Goal: Transaction & Acquisition: Purchase product/service

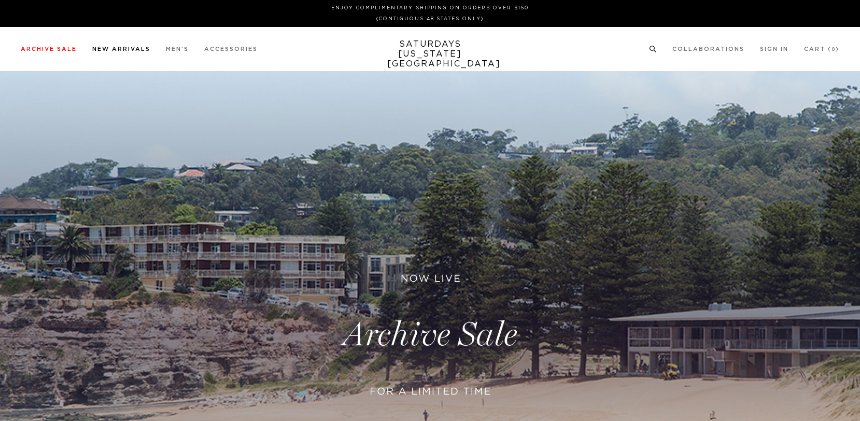
click at [104, 48] on link "New Arrivals" at bounding box center [121, 49] width 58 height 6
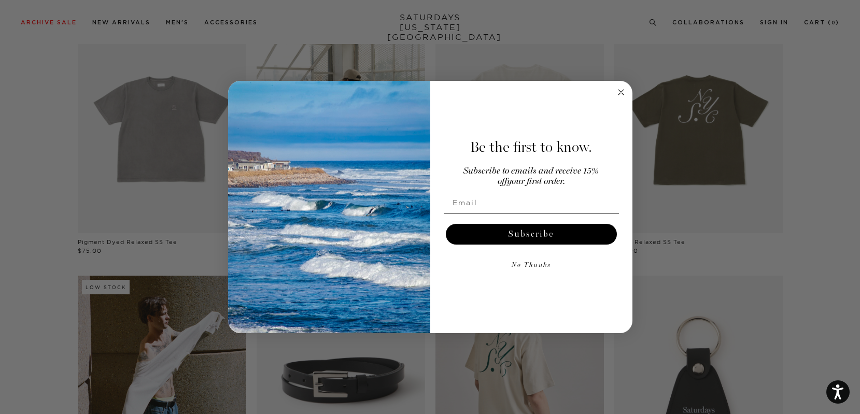
scroll to position [138, 0]
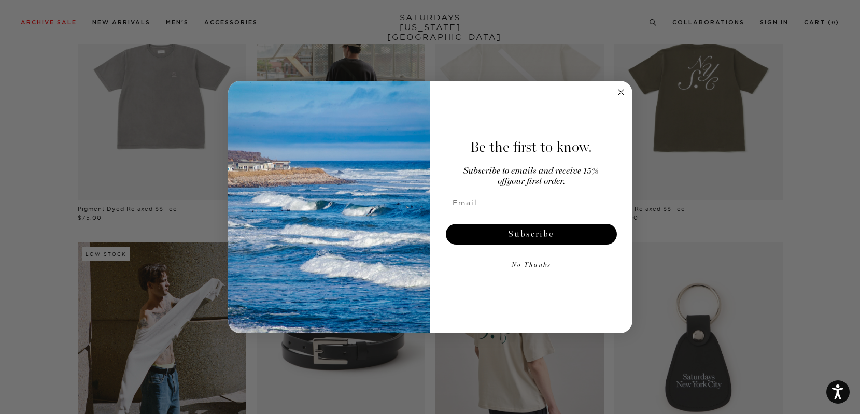
click at [623, 92] on circle "Close dialog" at bounding box center [621, 92] width 12 height 12
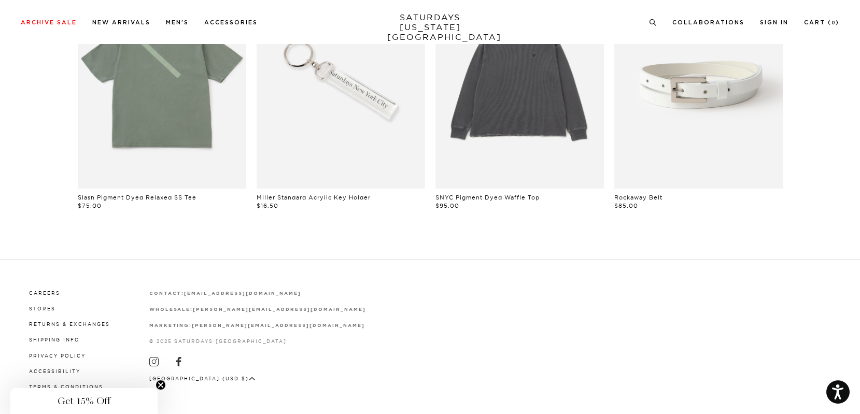
scroll to position [945, 0]
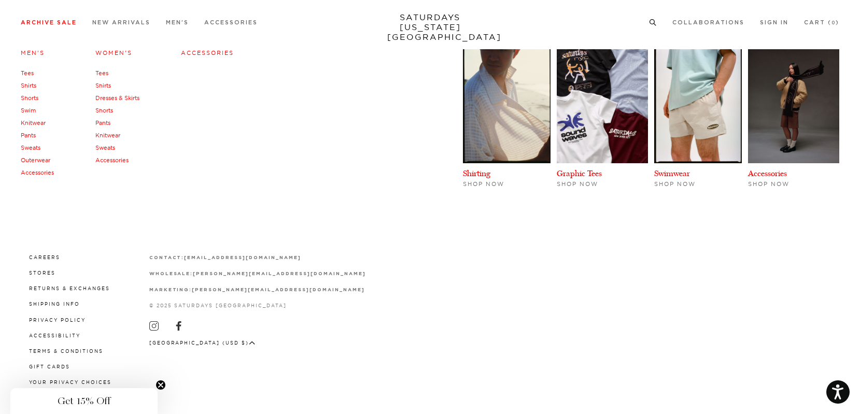
click at [32, 49] on link "Men's" at bounding box center [33, 52] width 24 height 7
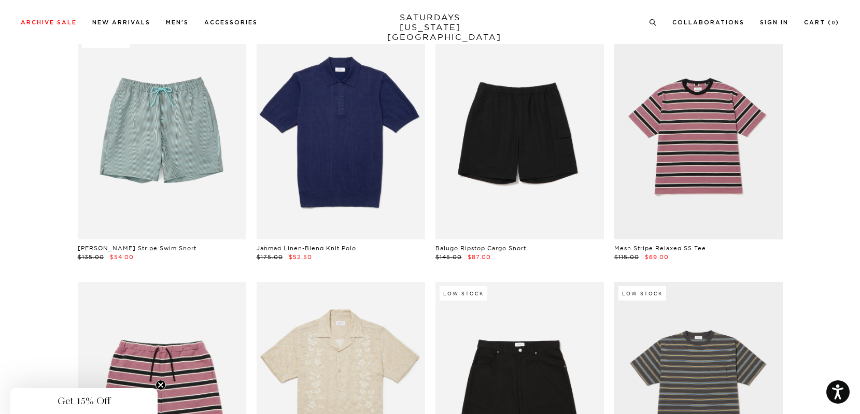
scroll to position [2092, 0]
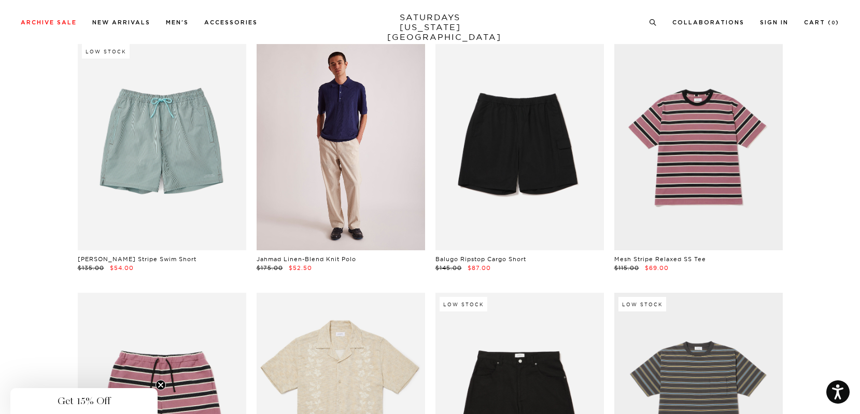
click at [361, 189] on link at bounding box center [341, 145] width 169 height 211
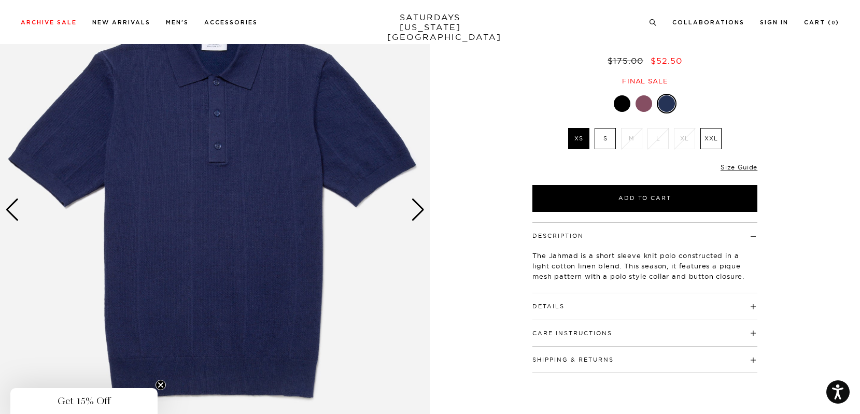
scroll to position [114, 0]
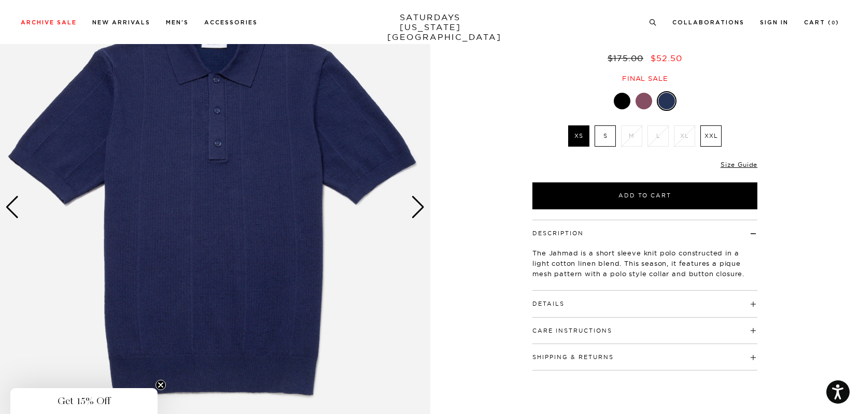
click at [421, 204] on div "Next slide" at bounding box center [418, 207] width 14 height 23
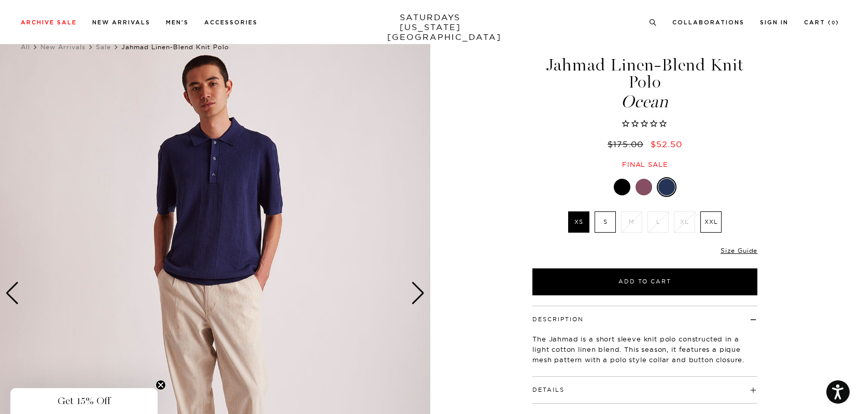
scroll to position [26, 0]
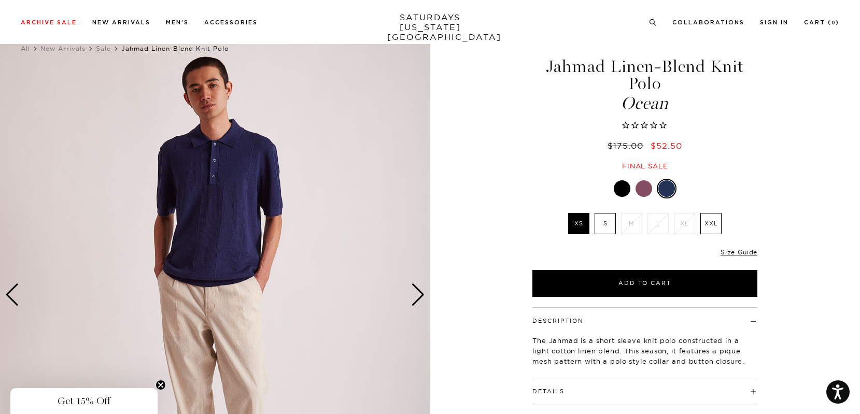
click at [421, 293] on div "Next slide" at bounding box center [418, 295] width 14 height 23
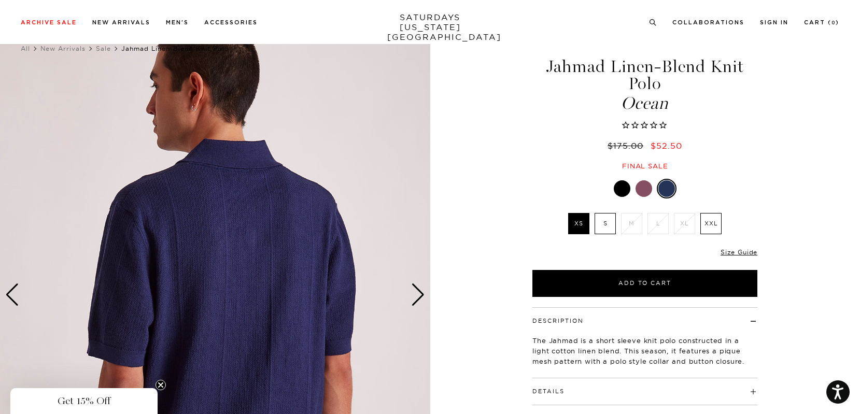
click at [418, 290] on div "Next slide" at bounding box center [418, 295] width 14 height 23
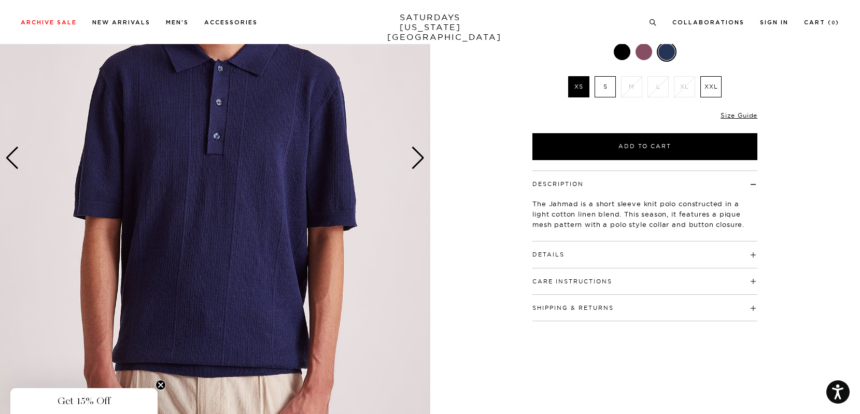
scroll to position [119, 0]
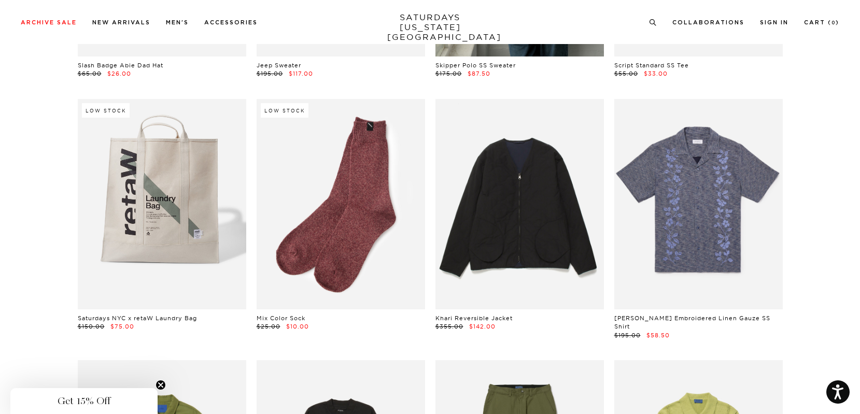
scroll to position [5082, 0]
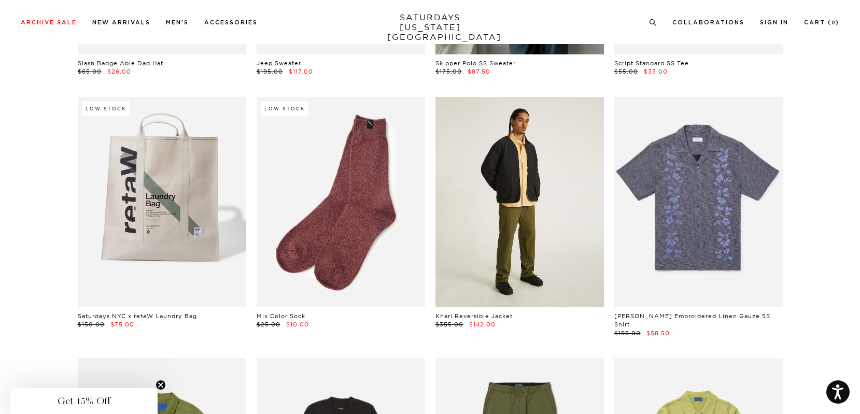
click at [500, 214] on link at bounding box center [520, 202] width 169 height 211
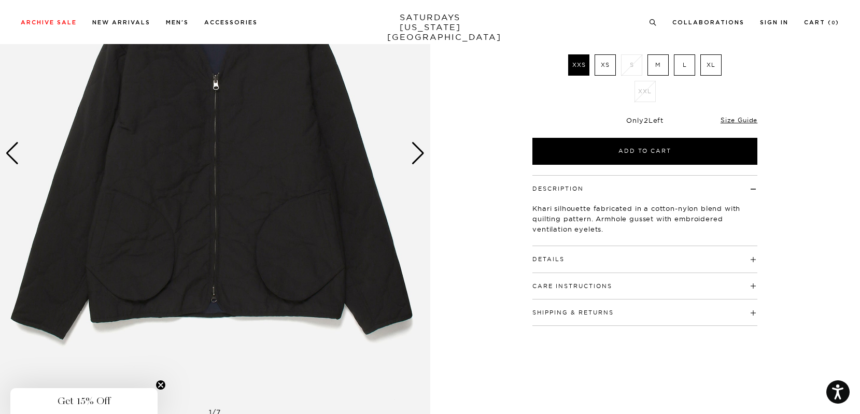
scroll to position [165, 0]
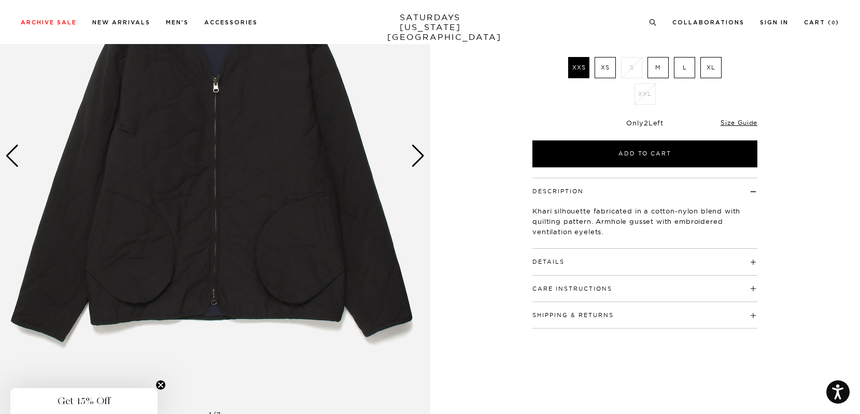
click at [421, 159] on div "Next slide" at bounding box center [418, 156] width 14 height 23
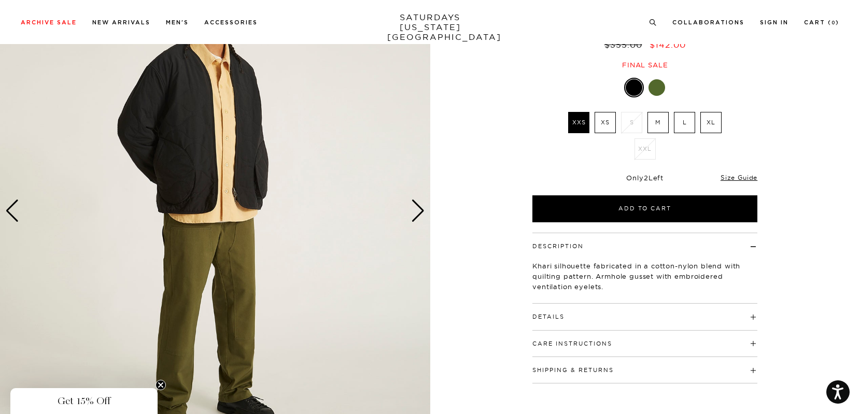
scroll to position [0, 0]
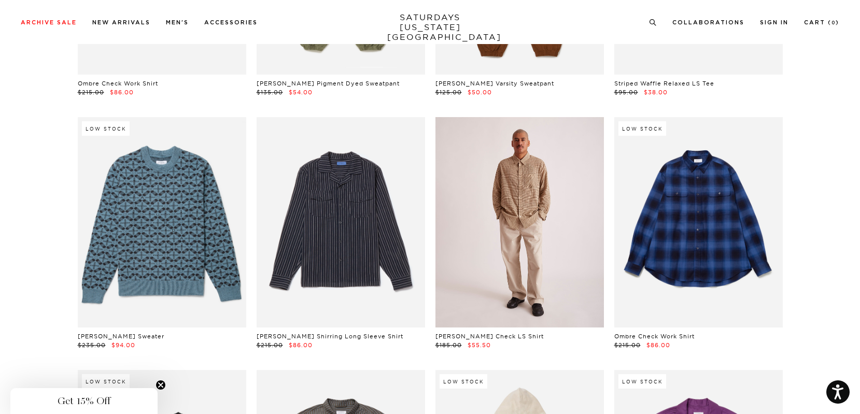
scroll to position [19254, 0]
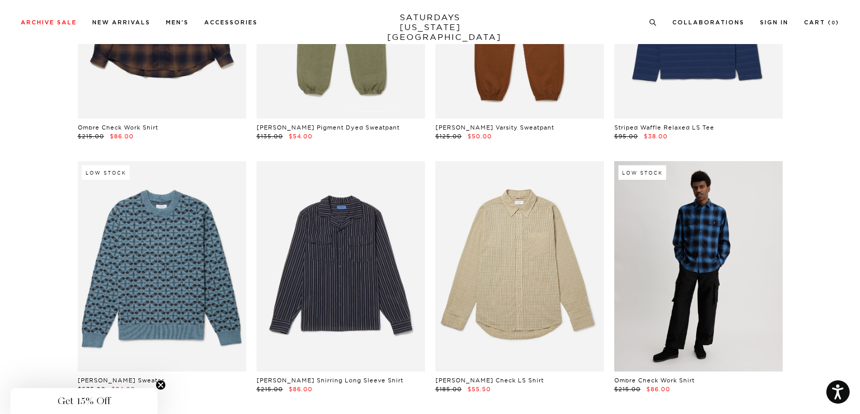
click at [640, 202] on link at bounding box center [698, 266] width 169 height 211
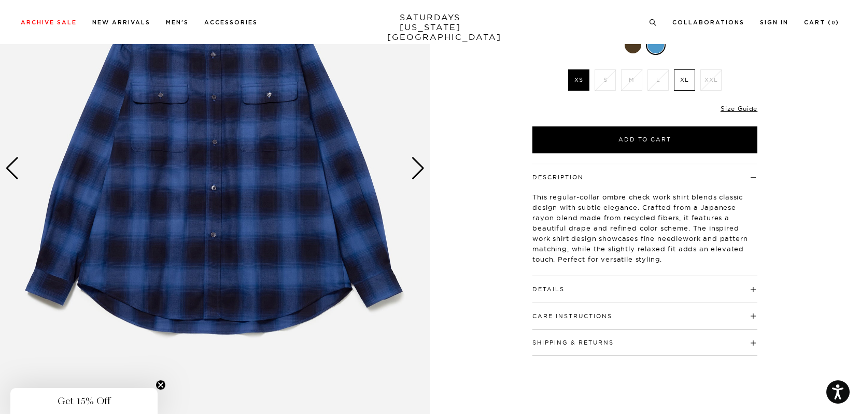
scroll to position [165, 0]
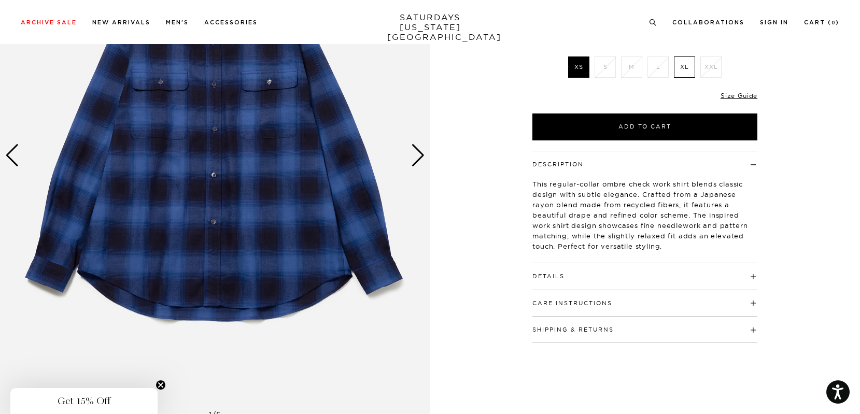
click at [417, 153] on div "Next slide" at bounding box center [418, 155] width 14 height 23
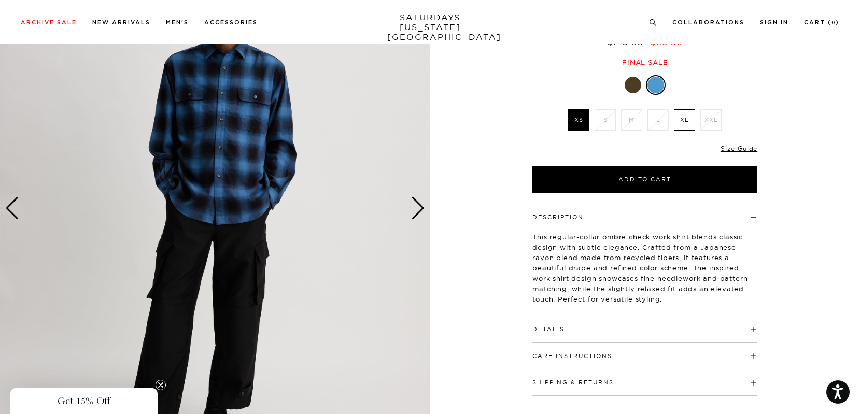
scroll to position [0, 0]
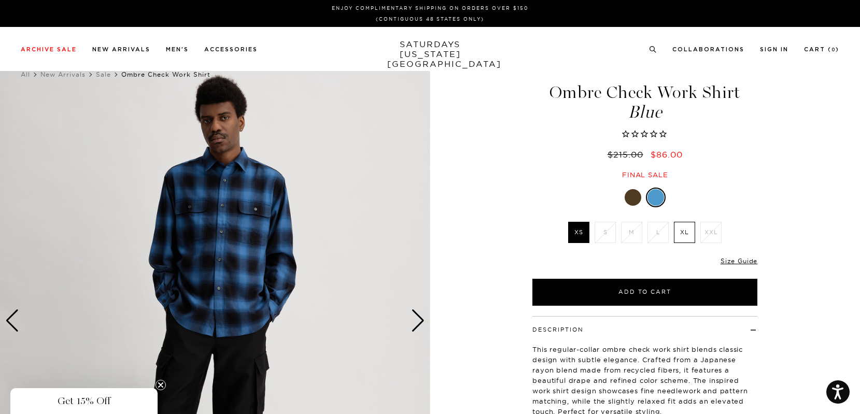
click at [420, 318] on div "Next slide" at bounding box center [418, 321] width 14 height 23
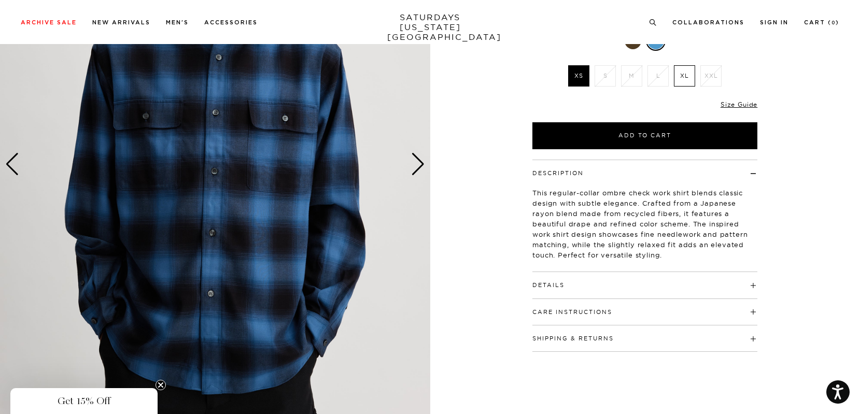
scroll to position [159, 0]
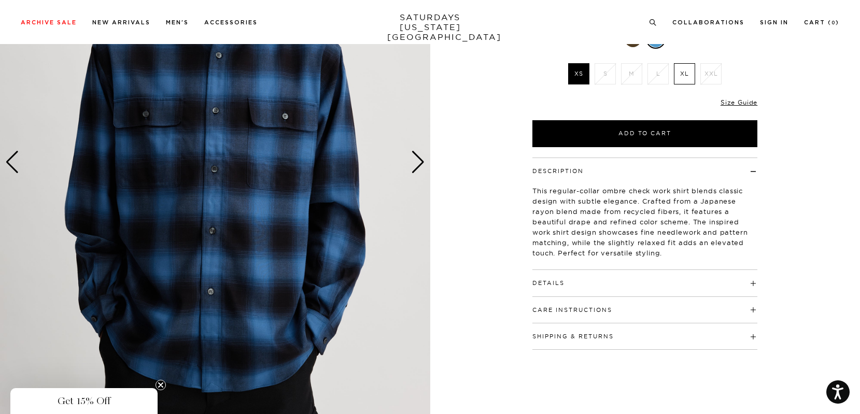
click at [565, 283] on span at bounding box center [565, 282] width 0 height 7
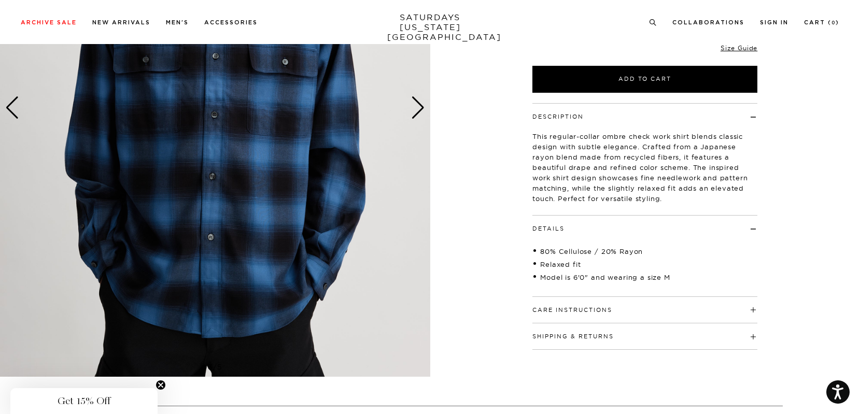
scroll to position [211, 0]
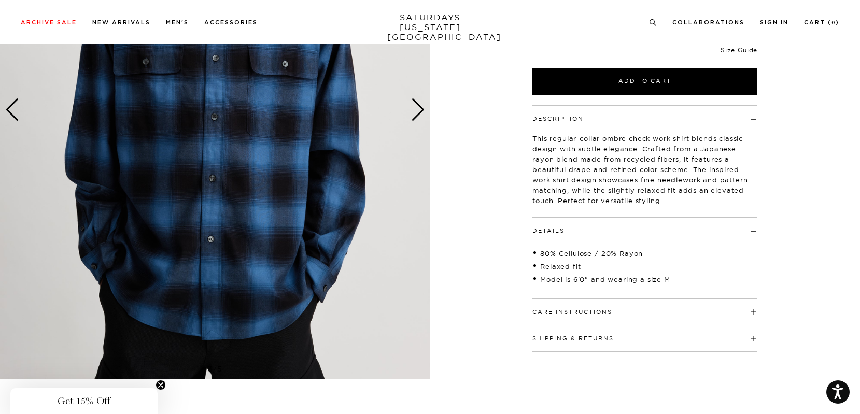
click at [751, 310] on h4 "Care Instructions" at bounding box center [644, 307] width 225 height 17
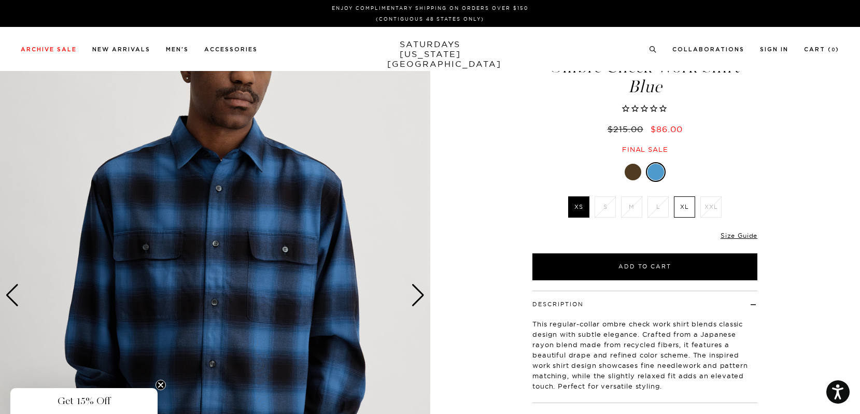
scroll to position [0, 0]
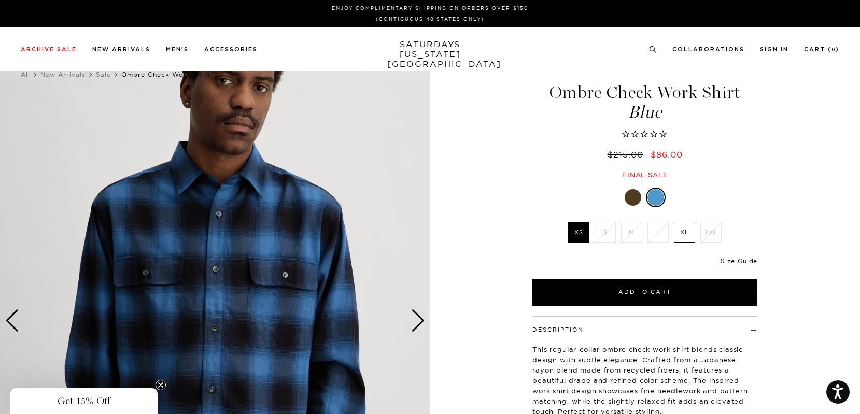
click at [421, 319] on div "Next slide" at bounding box center [418, 321] width 14 height 23
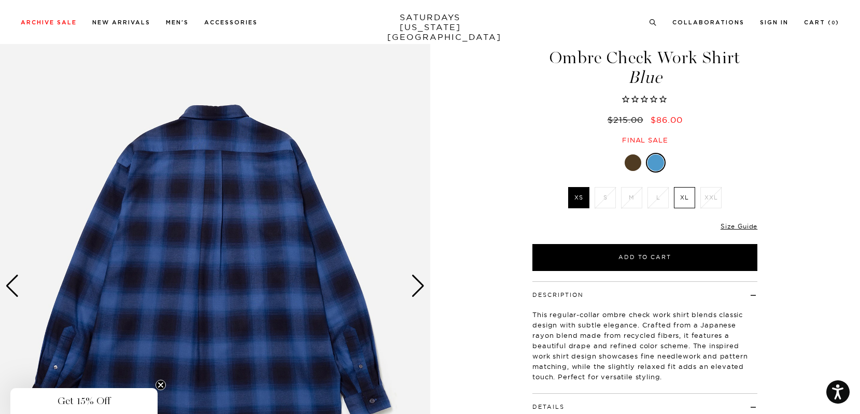
scroll to position [74, 0]
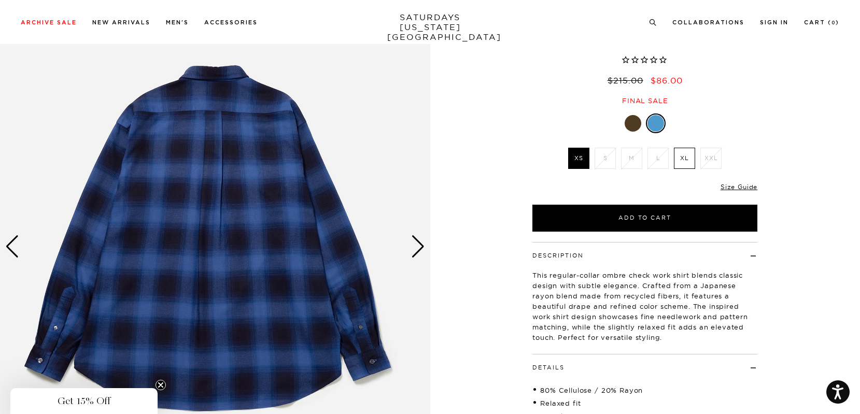
click at [421, 249] on div "Next slide" at bounding box center [418, 246] width 14 height 23
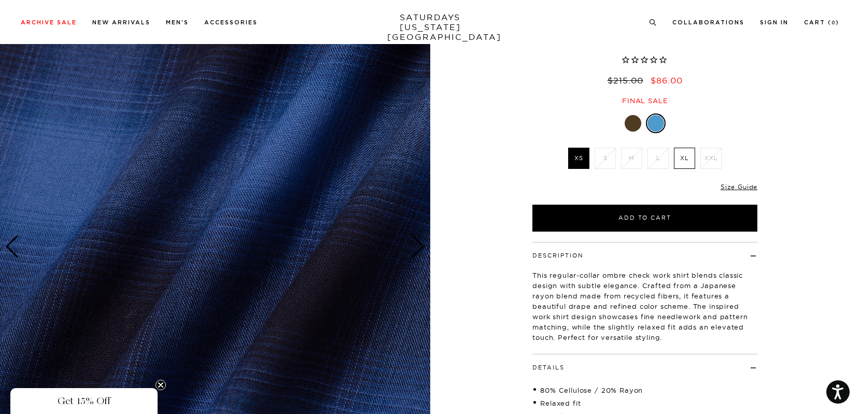
click at [421, 249] on div "Next slide" at bounding box center [418, 246] width 14 height 23
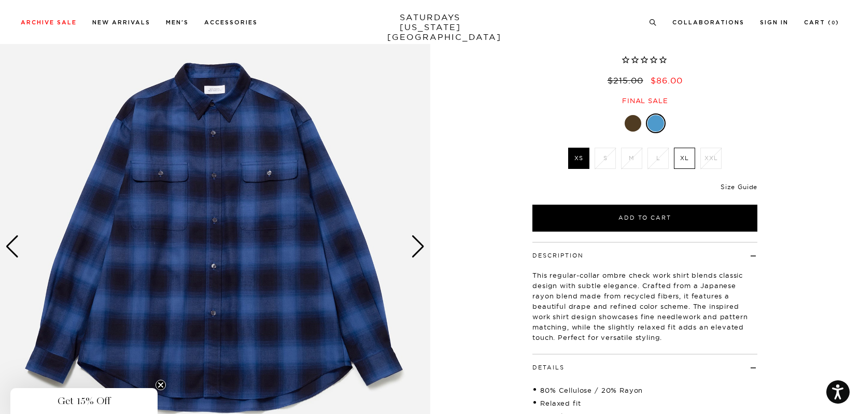
click at [749, 185] on link "Size Guide" at bounding box center [739, 187] width 37 height 8
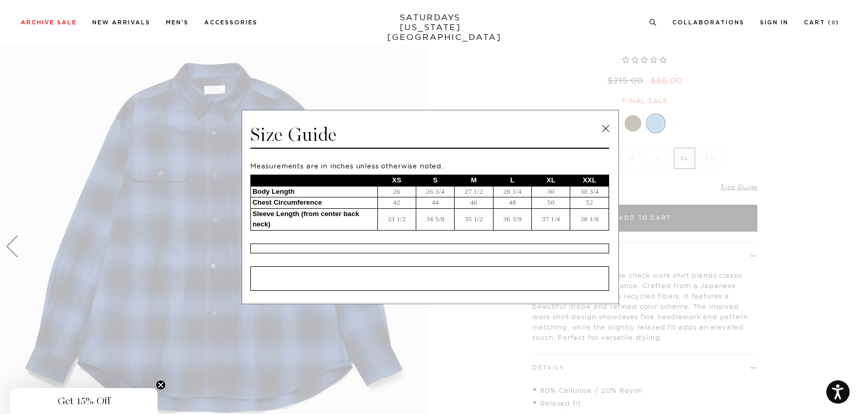
click at [606, 130] on link at bounding box center [606, 129] width 16 height 16
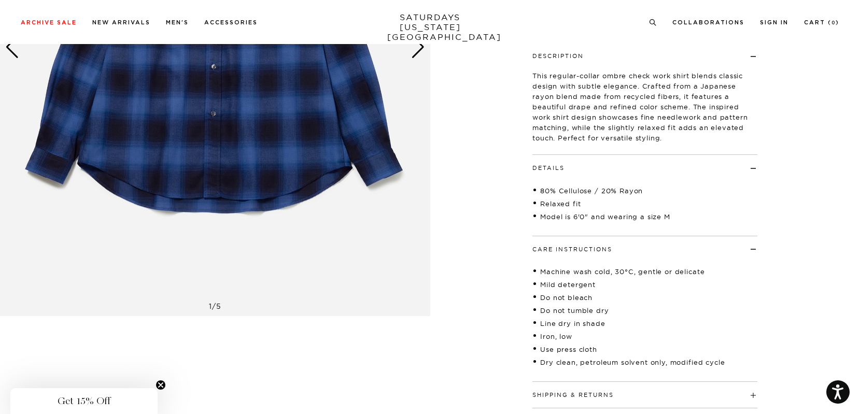
scroll to position [78, 0]
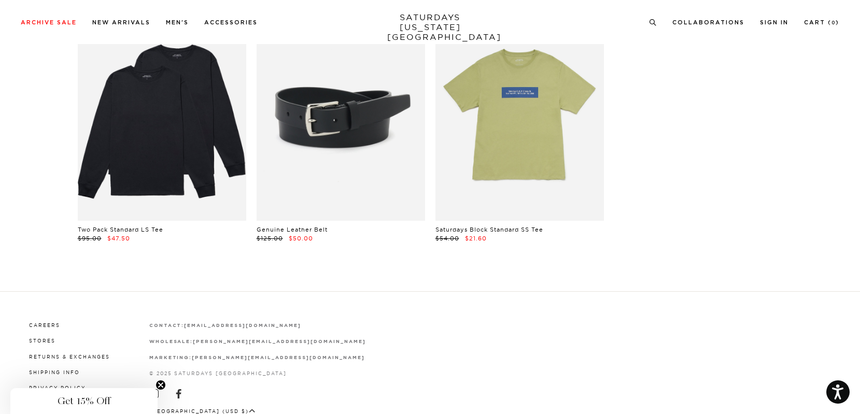
scroll to position [21175, 0]
